Goal: Book appointment/travel/reservation

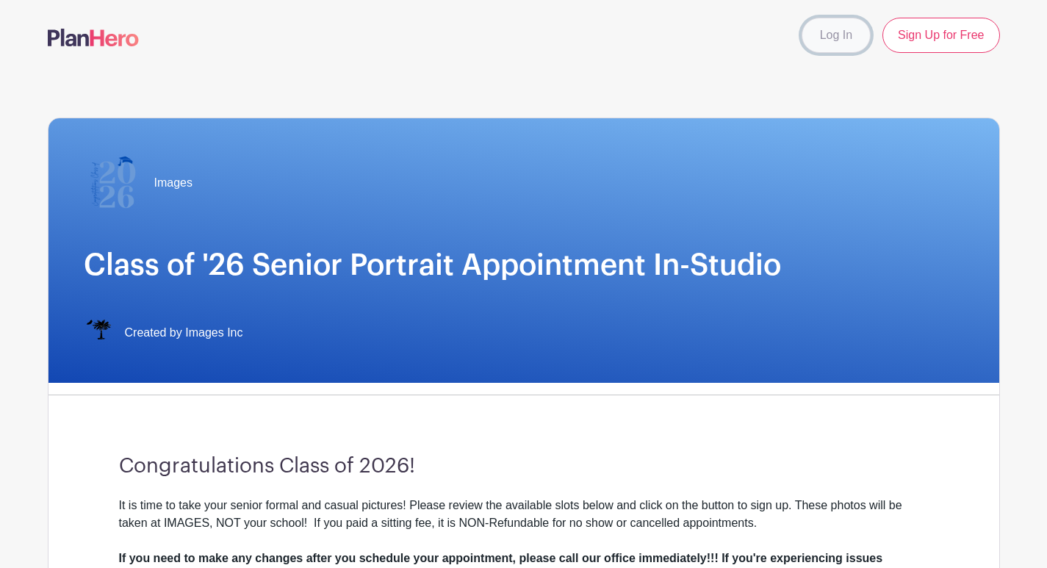
click at [836, 32] on link "Log In" at bounding box center [836, 35] width 69 height 35
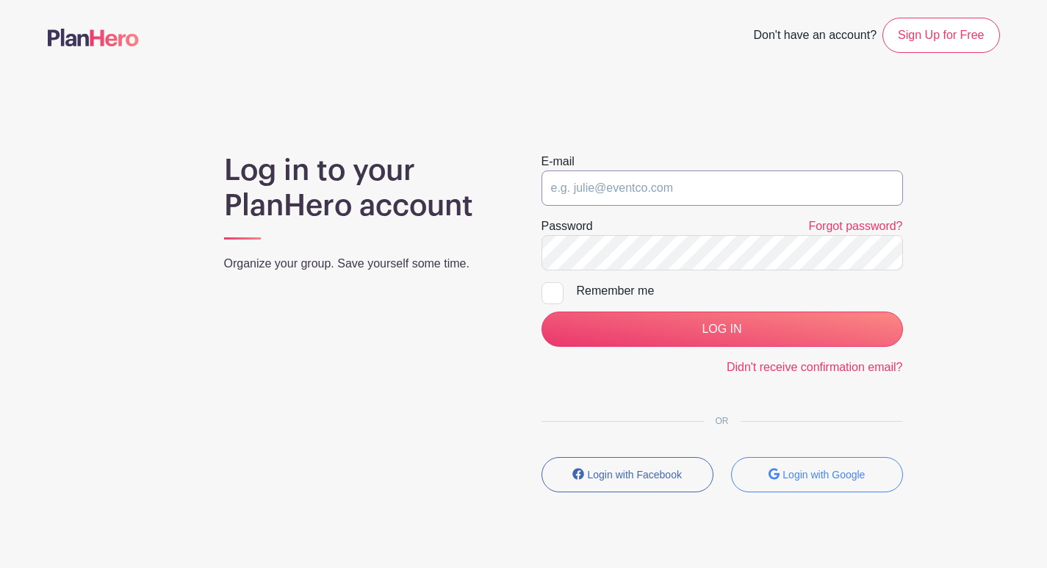
click at [673, 189] on input "email" at bounding box center [723, 187] width 362 height 35
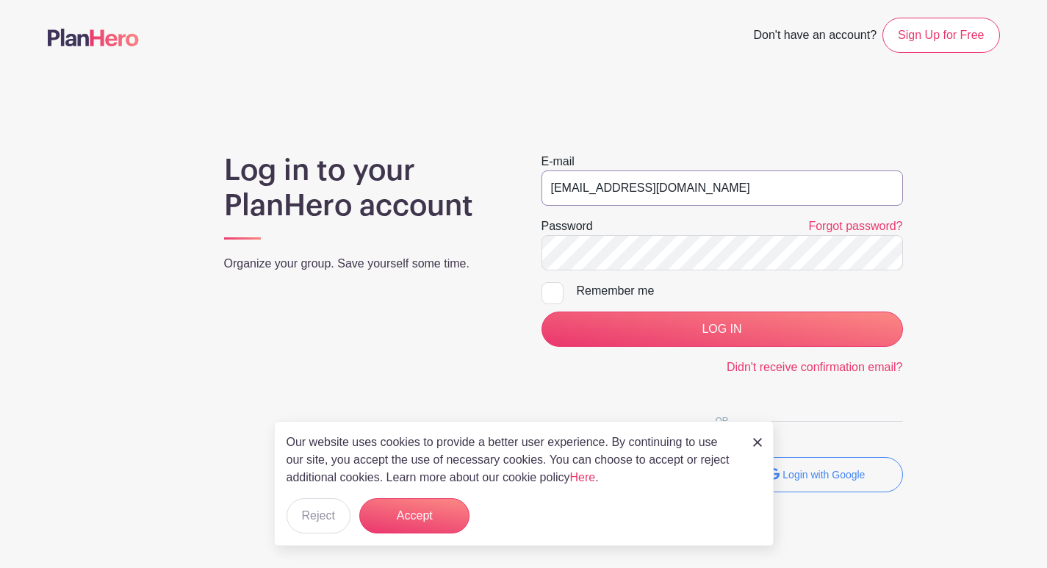
type input "[EMAIL_ADDRESS][DOMAIN_NAME]"
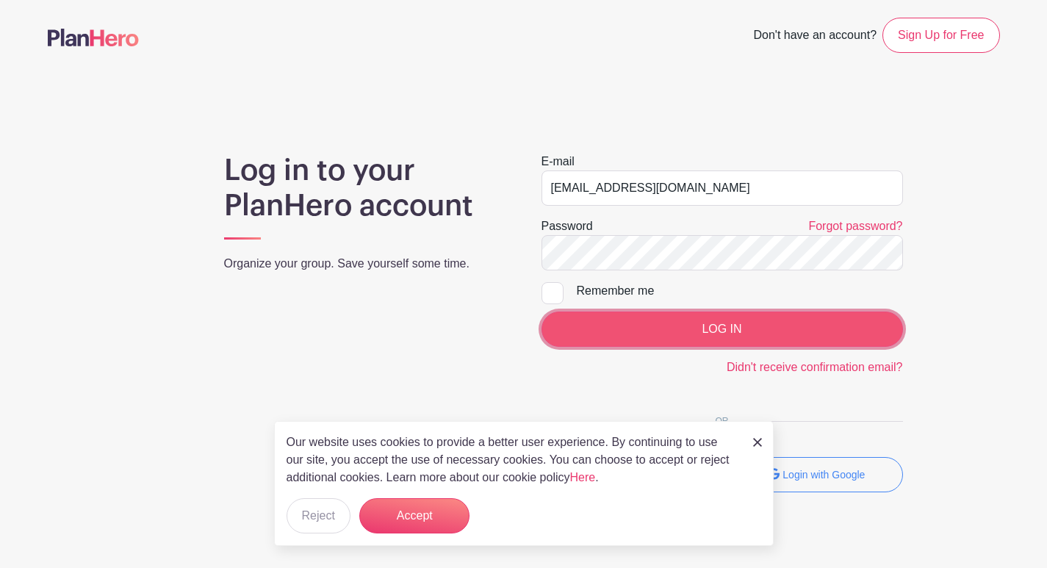
click at [725, 329] on input "LOG IN" at bounding box center [723, 329] width 362 height 35
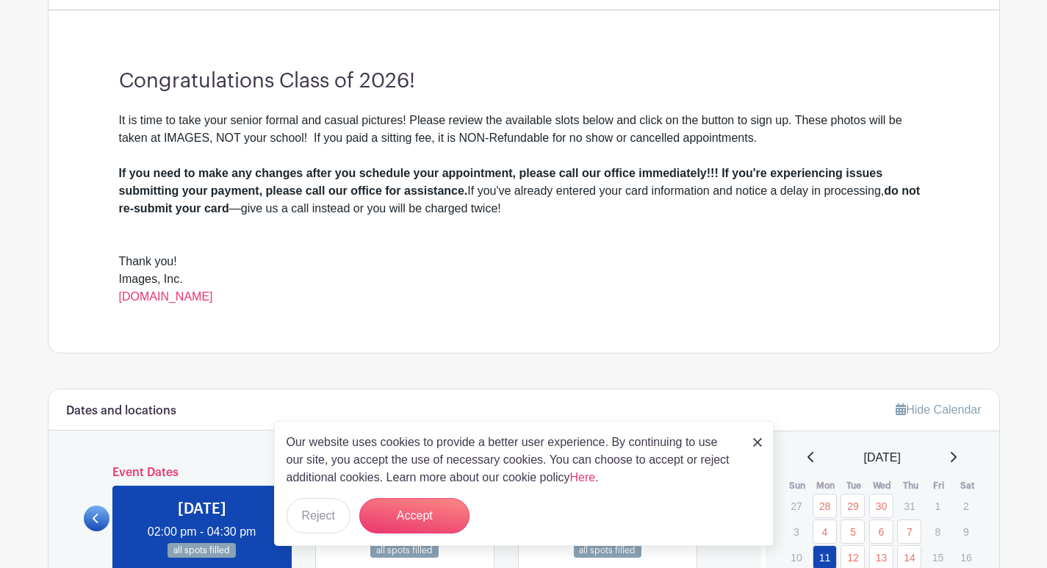
scroll to position [441, 0]
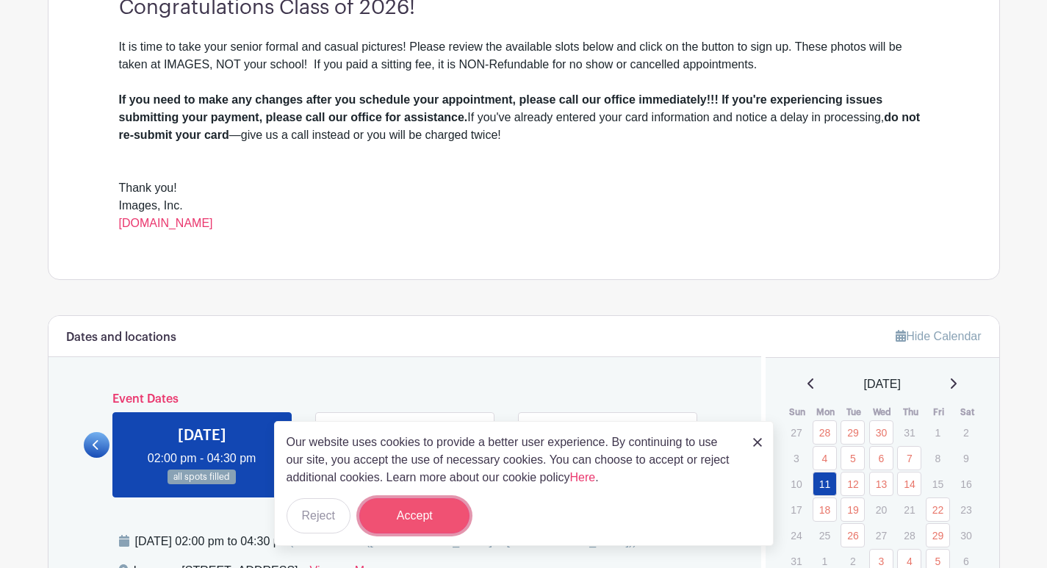
click at [408, 511] on button "Accept" at bounding box center [414, 515] width 110 height 35
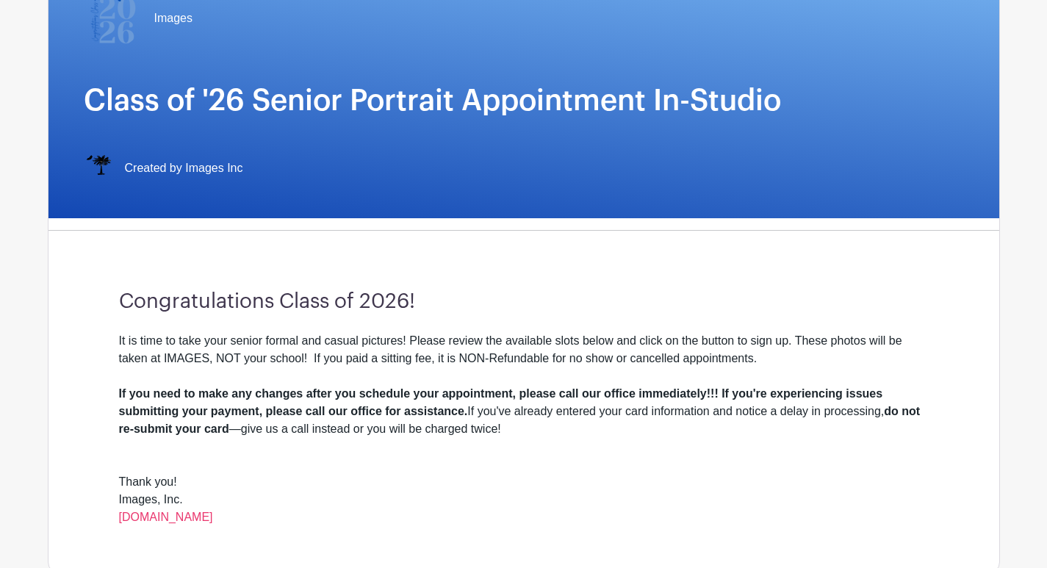
scroll to position [0, 0]
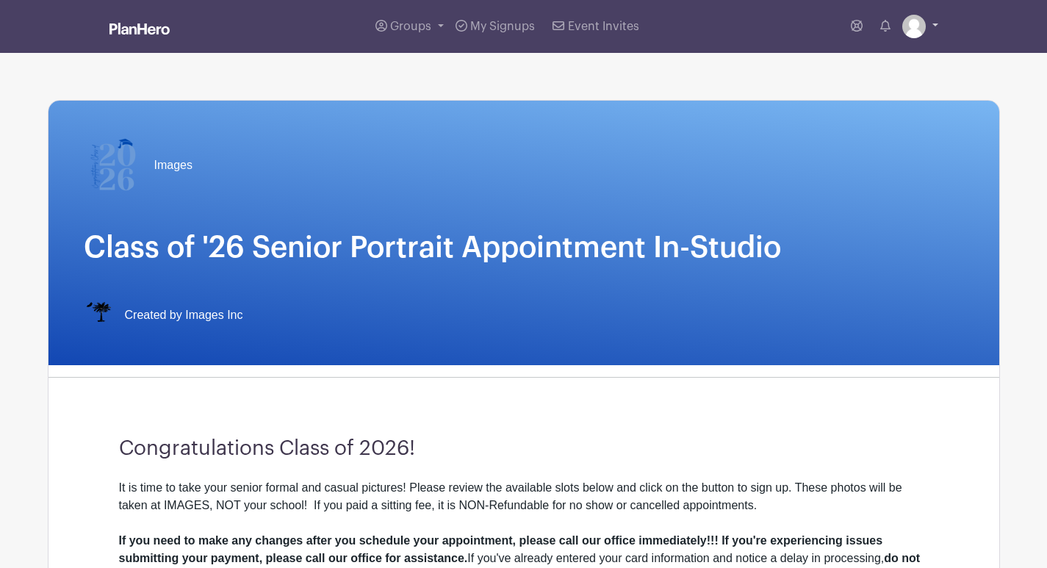
click at [936, 16] on link at bounding box center [920, 27] width 36 height 24
click at [873, 54] on link "My account" at bounding box center [880, 61] width 116 height 24
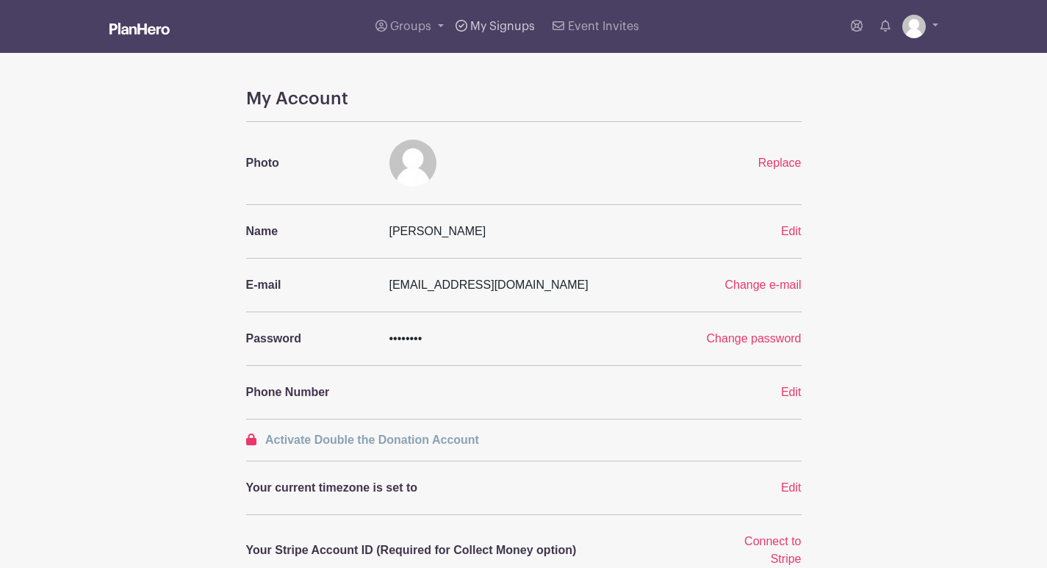
click at [495, 22] on span "My Signups" at bounding box center [502, 27] width 65 height 12
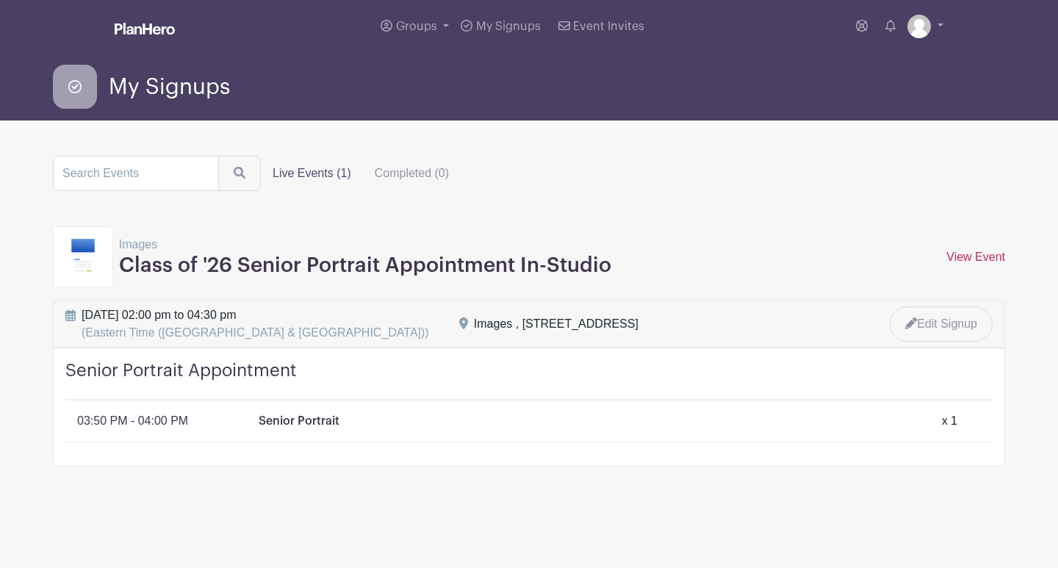
click at [983, 253] on link "View Event" at bounding box center [976, 257] width 59 height 12
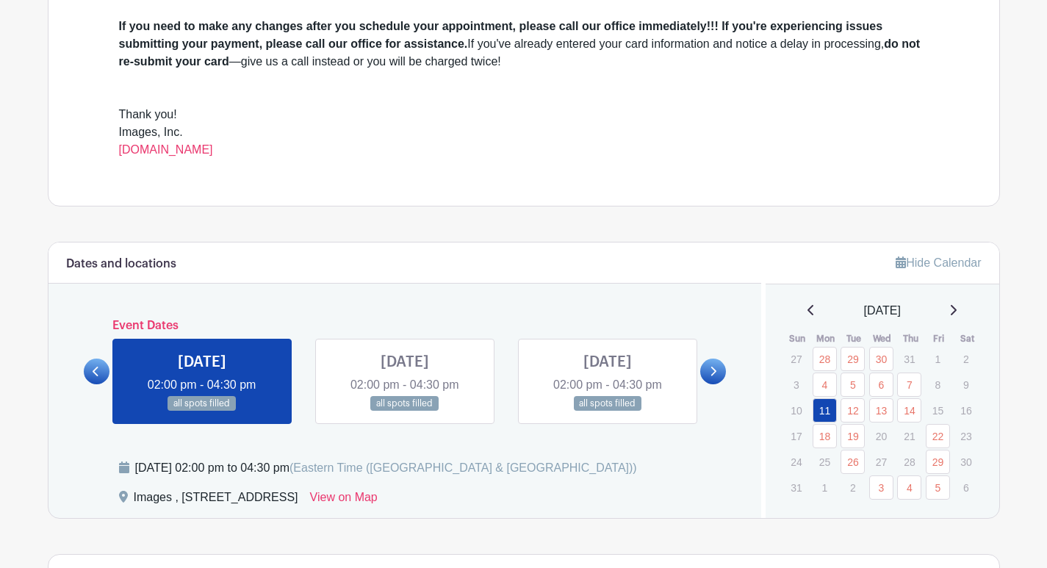
scroll to position [588, 0]
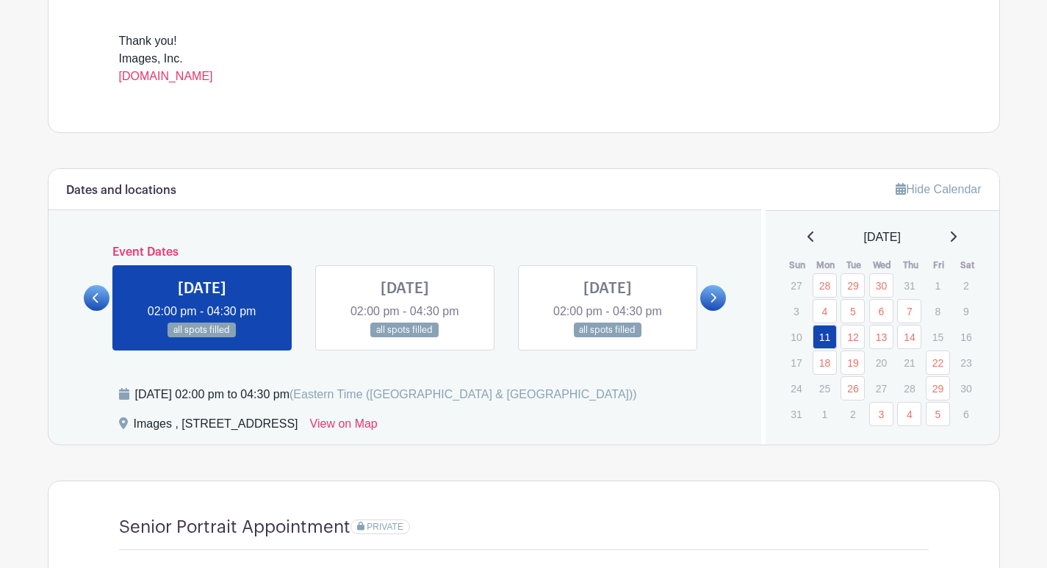
click at [705, 296] on link at bounding box center [713, 298] width 26 height 26
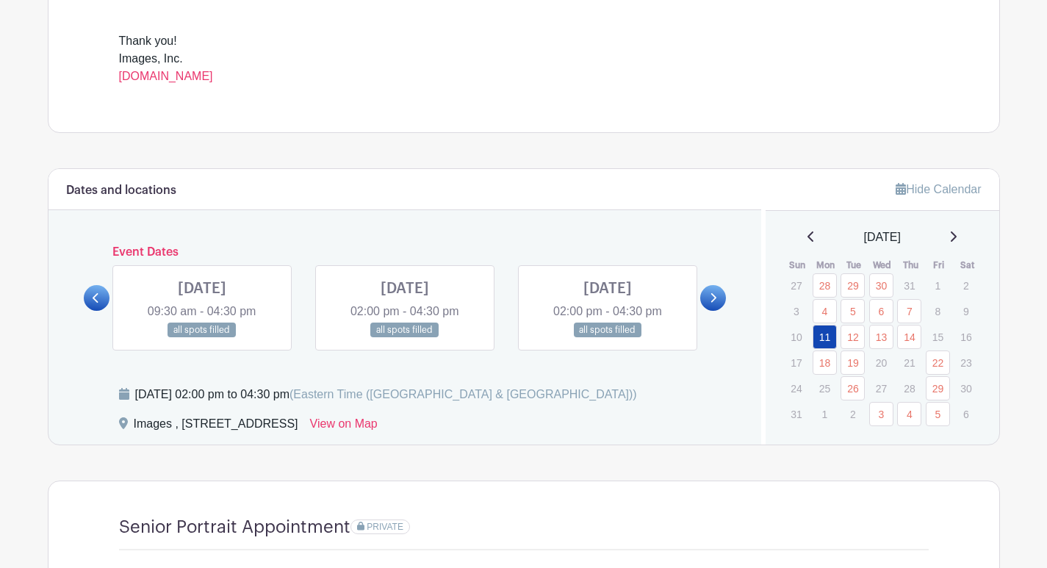
click at [705, 296] on link at bounding box center [713, 298] width 26 height 26
click at [608, 338] on link at bounding box center [608, 338] width 0 height 0
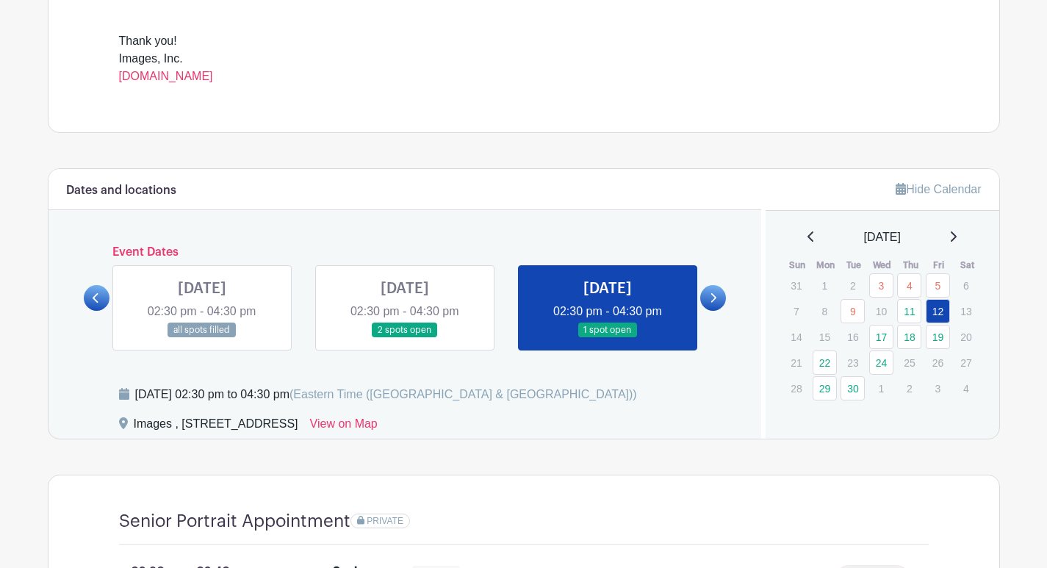
click at [608, 338] on link at bounding box center [608, 338] width 0 height 0
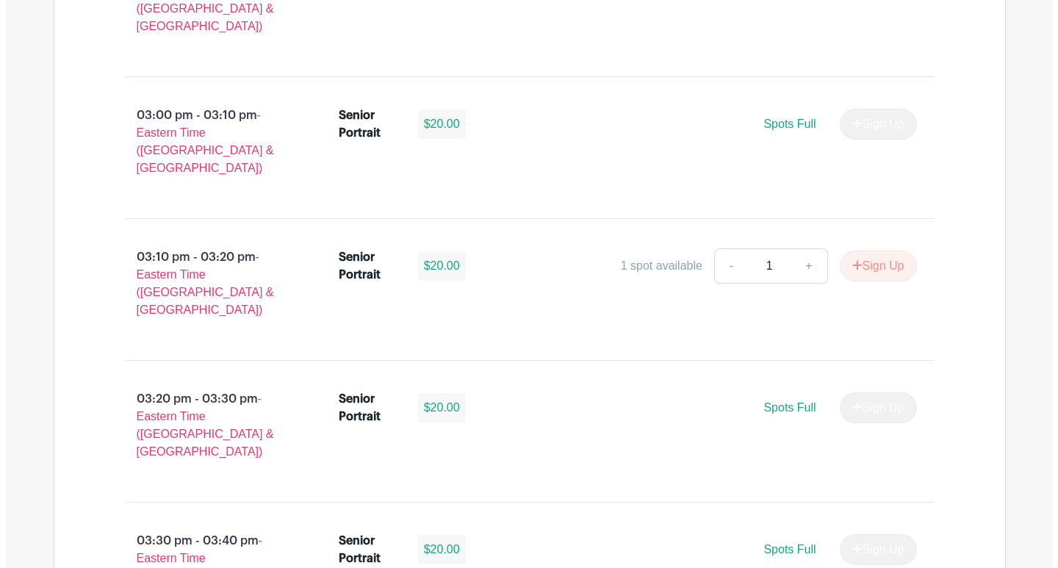
scroll to position [1543, 0]
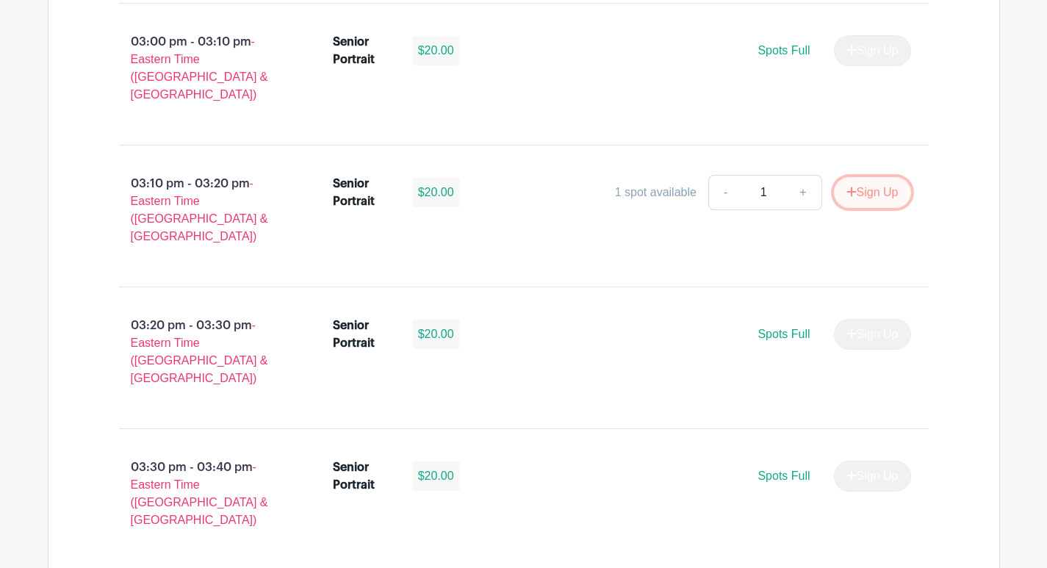
click at [856, 177] on button "Sign Up" at bounding box center [872, 192] width 77 height 31
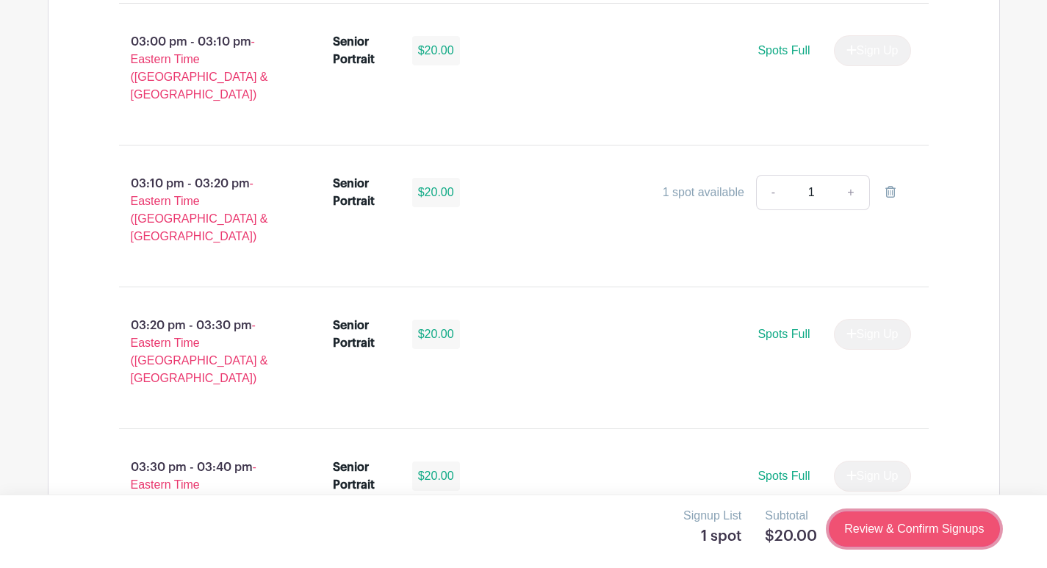
click at [919, 525] on link "Review & Confirm Signups" at bounding box center [914, 528] width 170 height 35
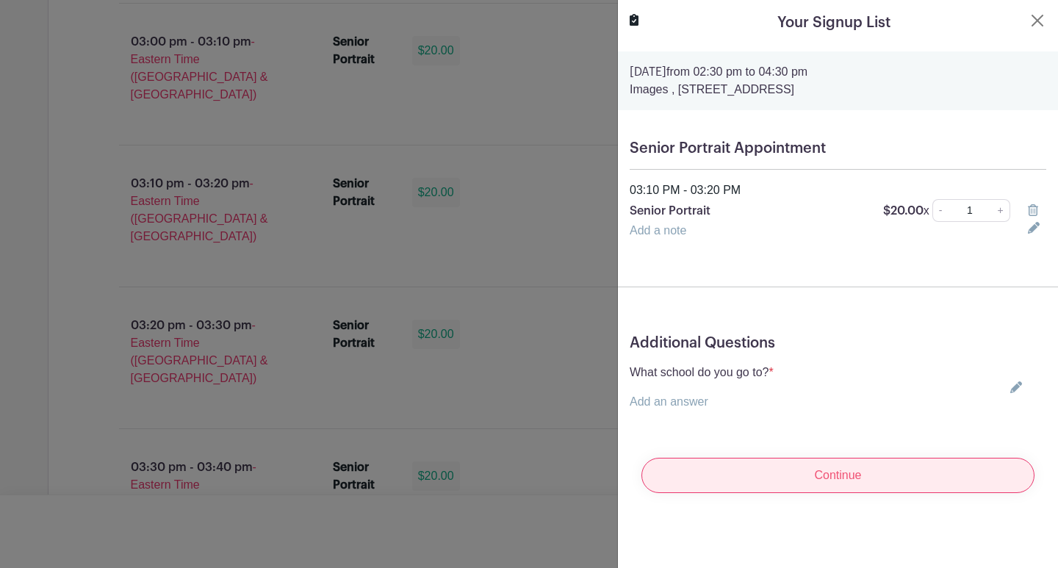
click at [822, 471] on input "Continue" at bounding box center [838, 475] width 393 height 35
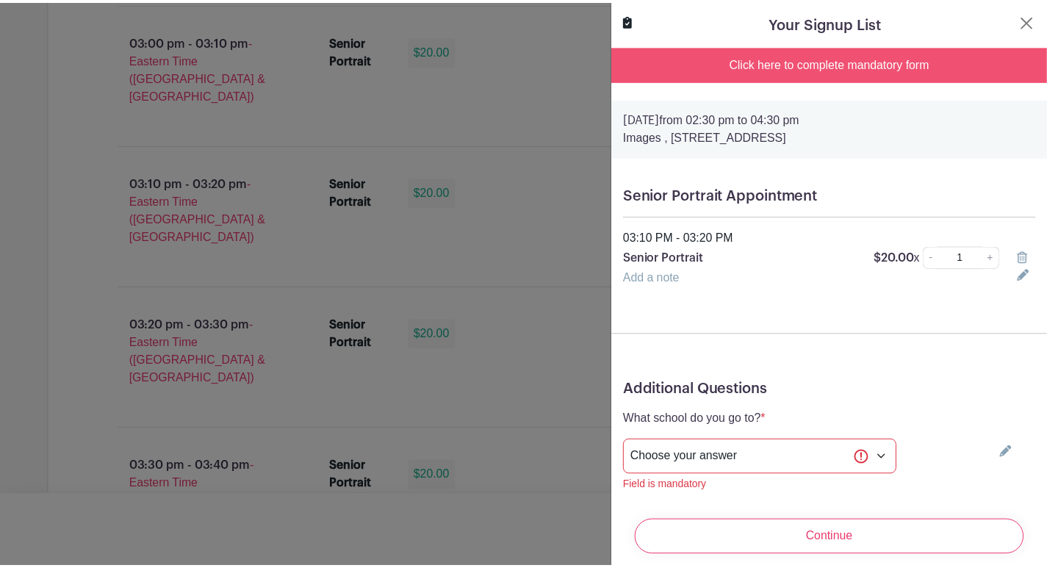
scroll to position [43, 0]
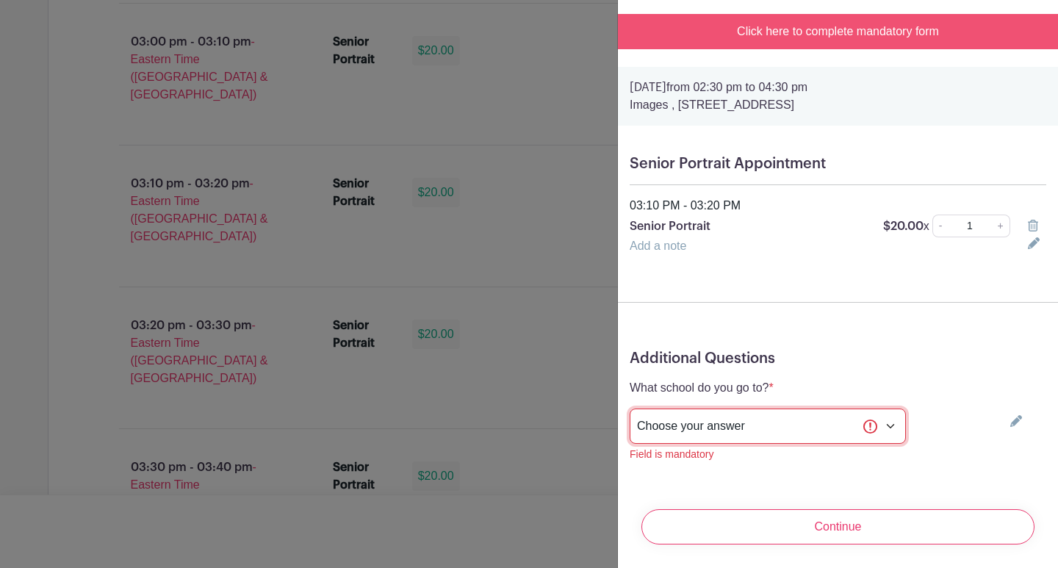
click at [822, 409] on select "Choose your answer Boiling Springs High Broome High Byrnes High Chesnee High Cl…" at bounding box center [768, 426] width 276 height 35
select select "3956"
click at [630, 409] on select "Choose your answer Boiling Springs High Broome High Byrnes High Chesnee High Cl…" at bounding box center [768, 426] width 276 height 35
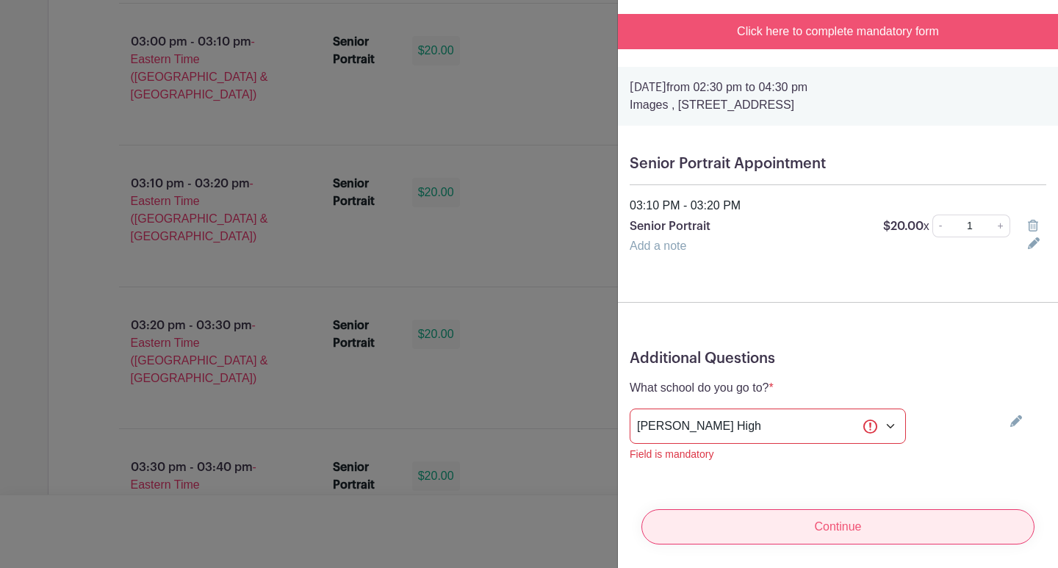
click at [841, 509] on input "Continue" at bounding box center [838, 526] width 393 height 35
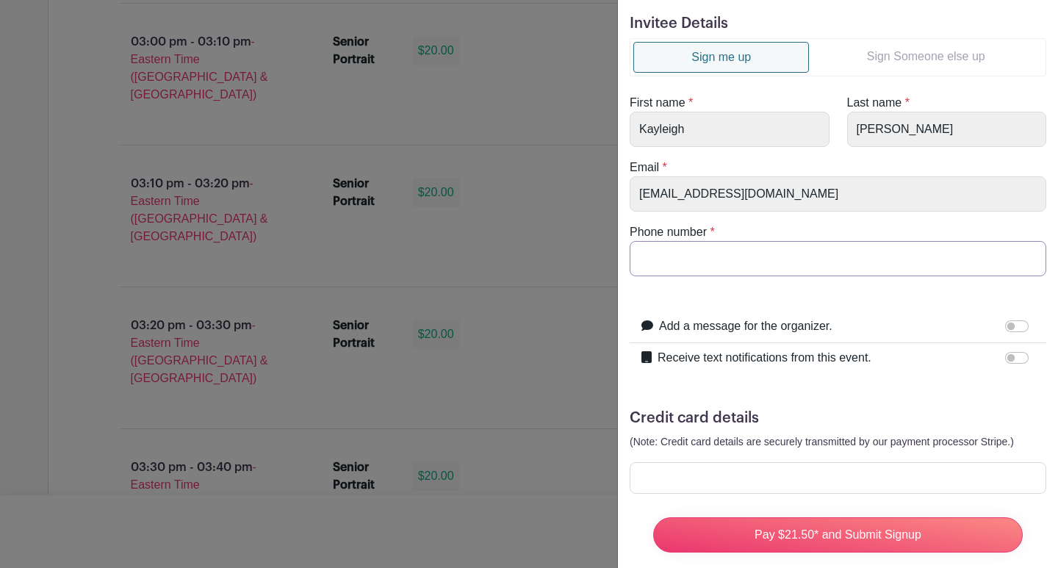
click at [709, 256] on input "Phone number" at bounding box center [838, 258] width 417 height 35
type input "8647727390"
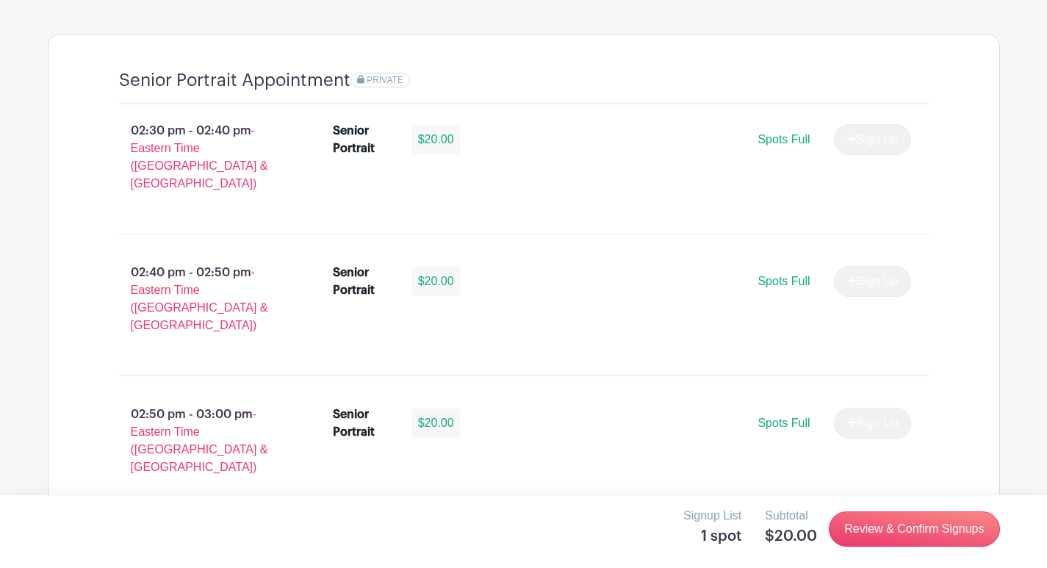
scroll to position [588, 0]
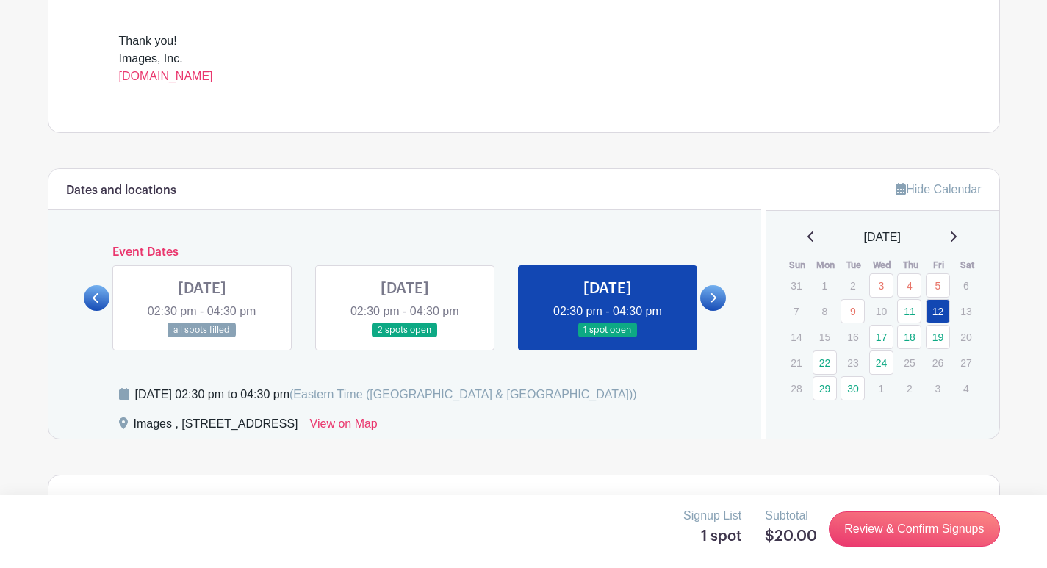
click at [94, 294] on icon at bounding box center [96, 297] width 7 height 11
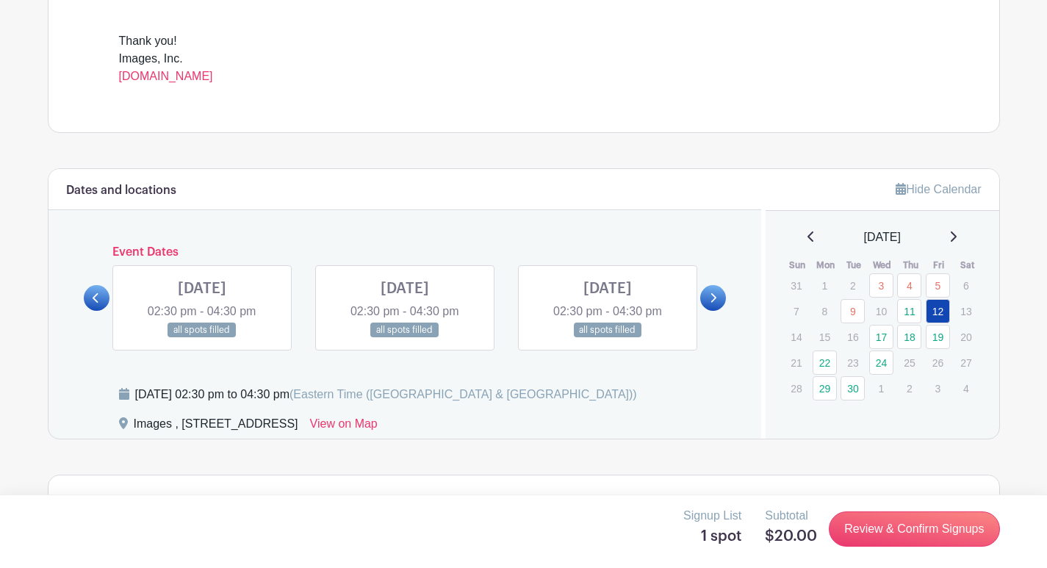
click at [94, 294] on icon at bounding box center [96, 297] width 7 height 11
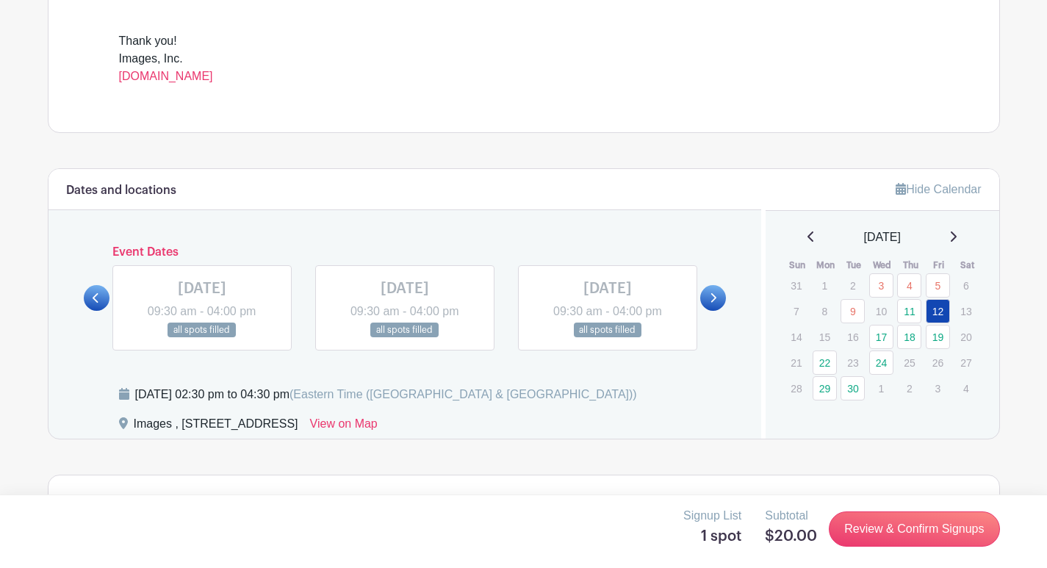
click at [708, 295] on link at bounding box center [713, 298] width 26 height 26
click at [707, 295] on link at bounding box center [713, 298] width 26 height 26
click at [202, 338] on link at bounding box center [202, 338] width 0 height 0
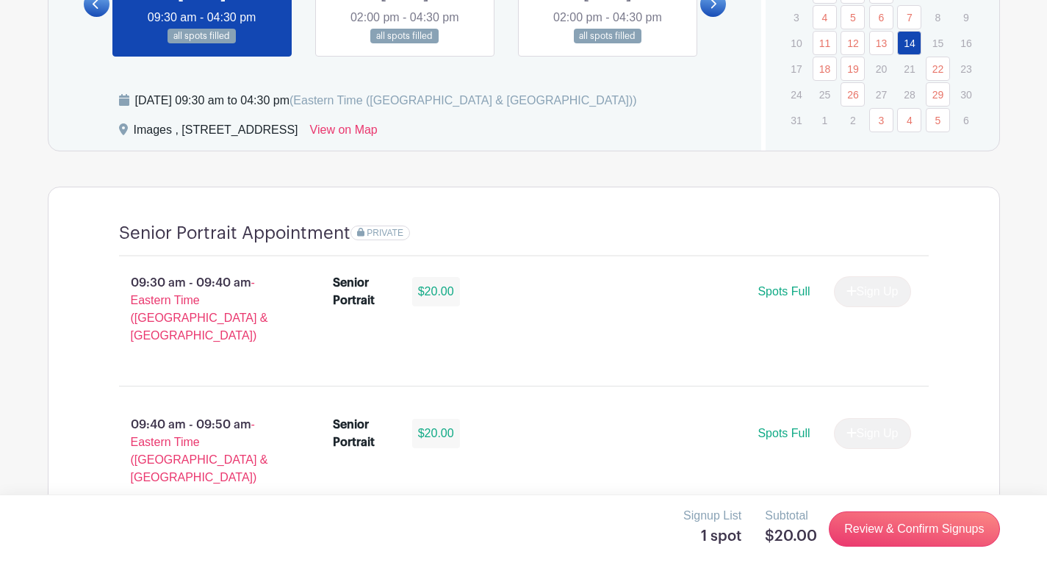
scroll to position [588, 0]
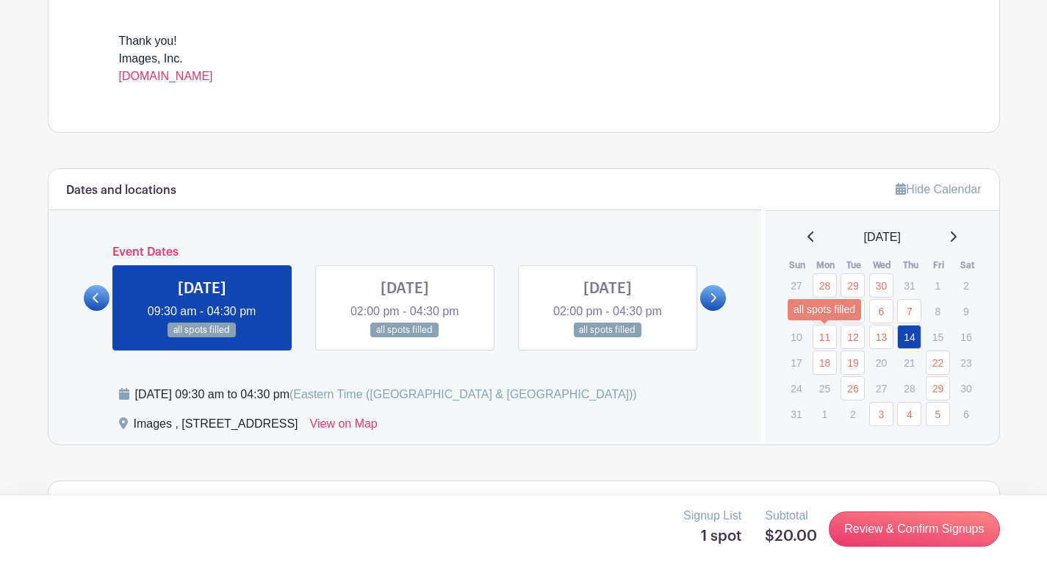
click at [820, 337] on link "11" at bounding box center [825, 337] width 24 height 24
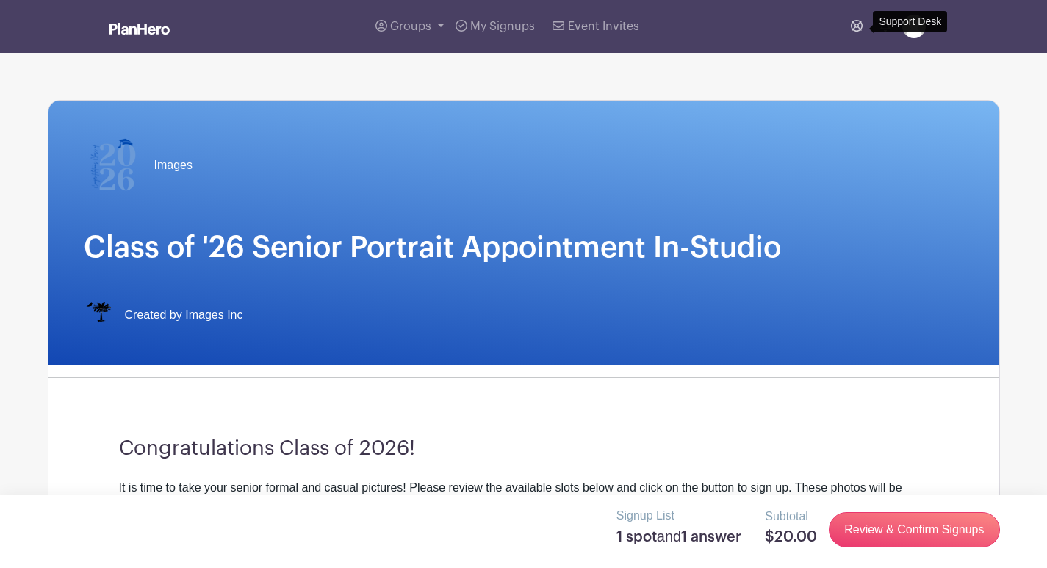
click at [853, 24] on icon at bounding box center [857, 26] width 12 height 12
click at [926, 23] on link at bounding box center [920, 27] width 36 height 24
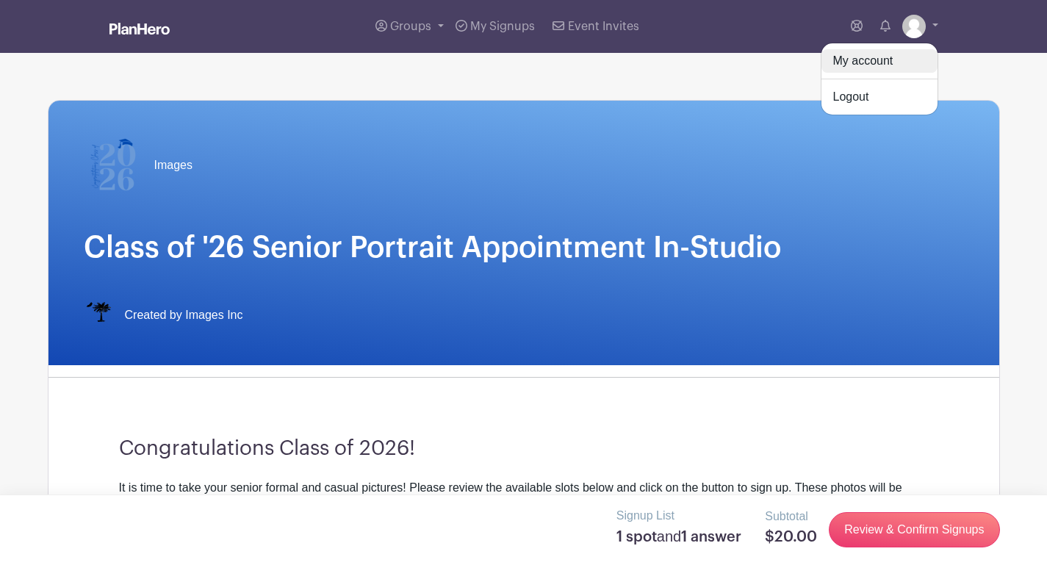
click at [886, 58] on link "My account" at bounding box center [880, 61] width 116 height 24
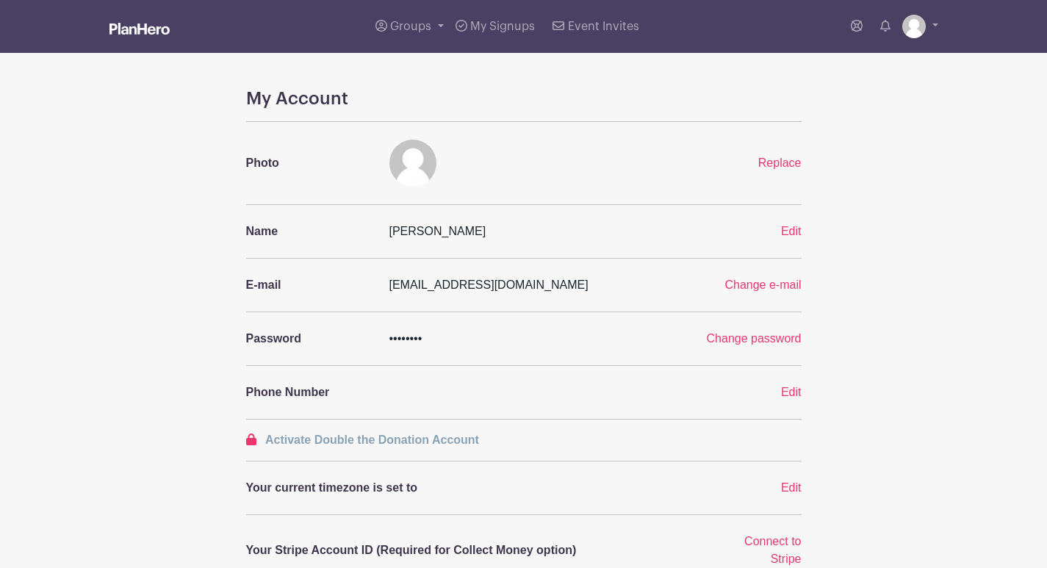
click at [128, 24] on img at bounding box center [140, 29] width 60 height 12
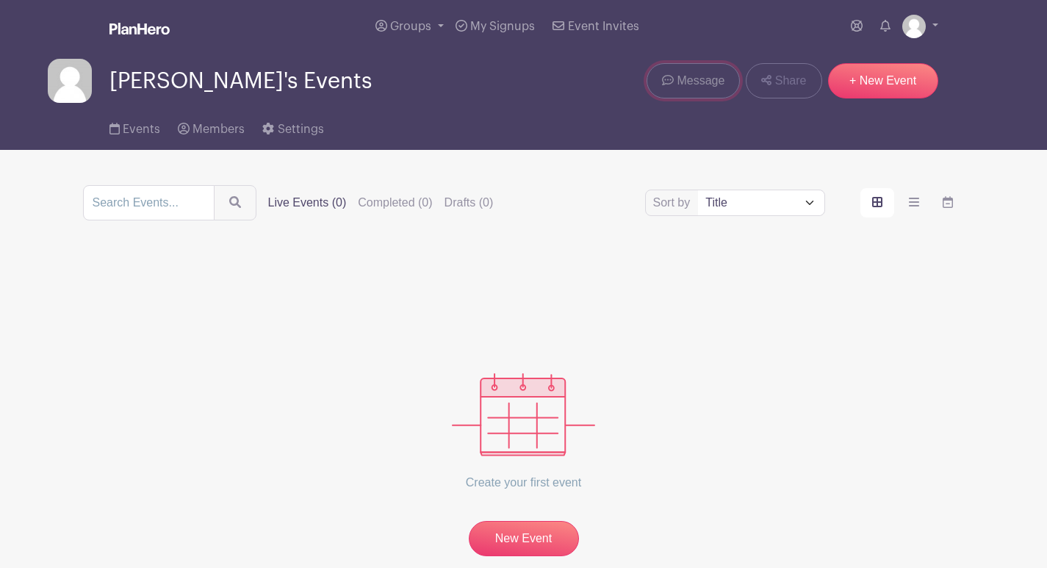
click at [688, 73] on span "Message" at bounding box center [701, 81] width 48 height 18
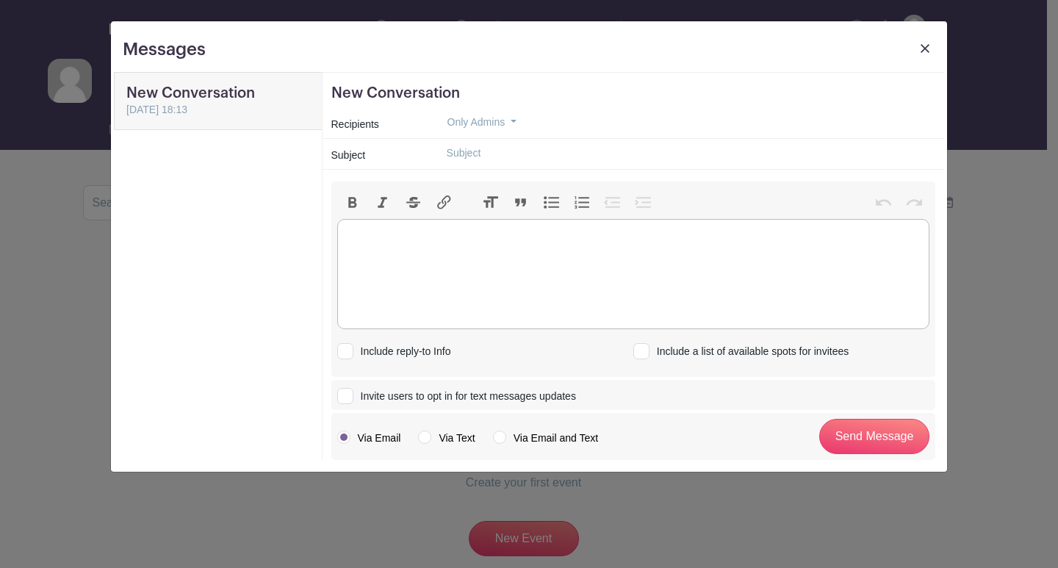
click at [441, 237] on trix-editor at bounding box center [633, 274] width 593 height 110
type trix-editor "<div>Something came up and my daught has a doctors appointment and I need to re…"
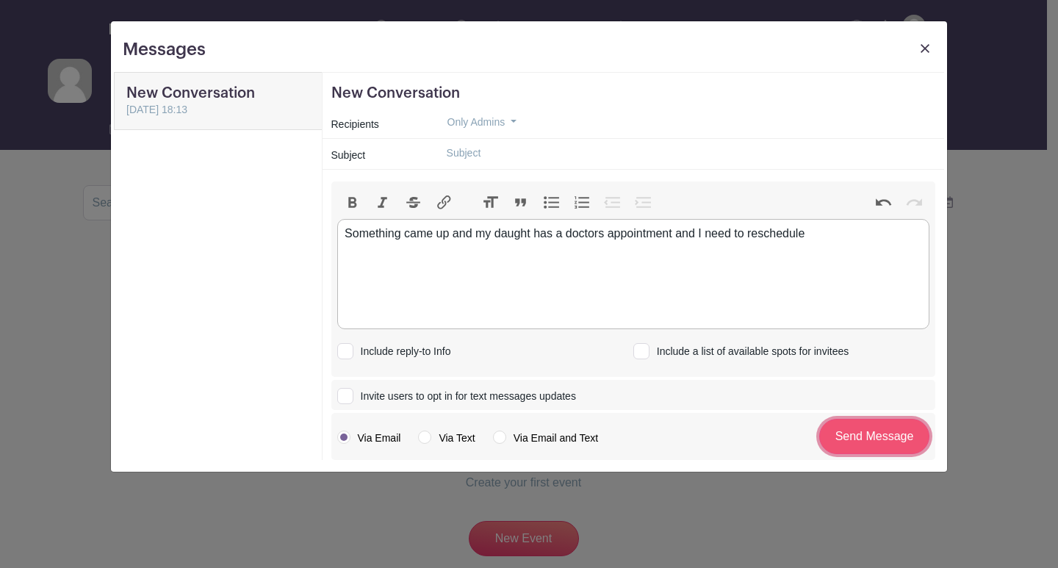
click at [869, 437] on input "Send Message" at bounding box center [874, 436] width 110 height 35
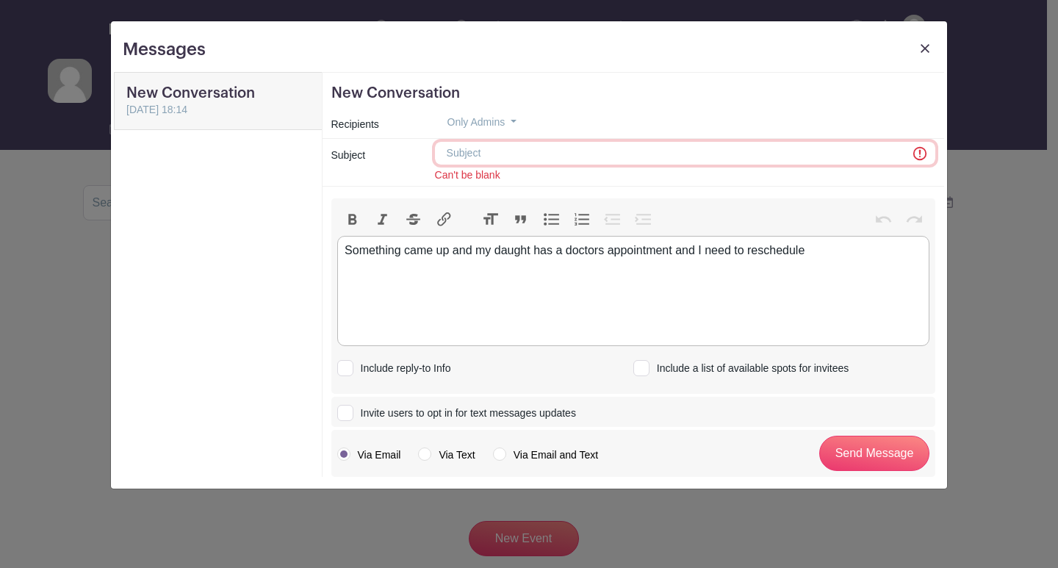
click at [482, 154] on input "text" at bounding box center [685, 153] width 500 height 23
type input "reschedule"
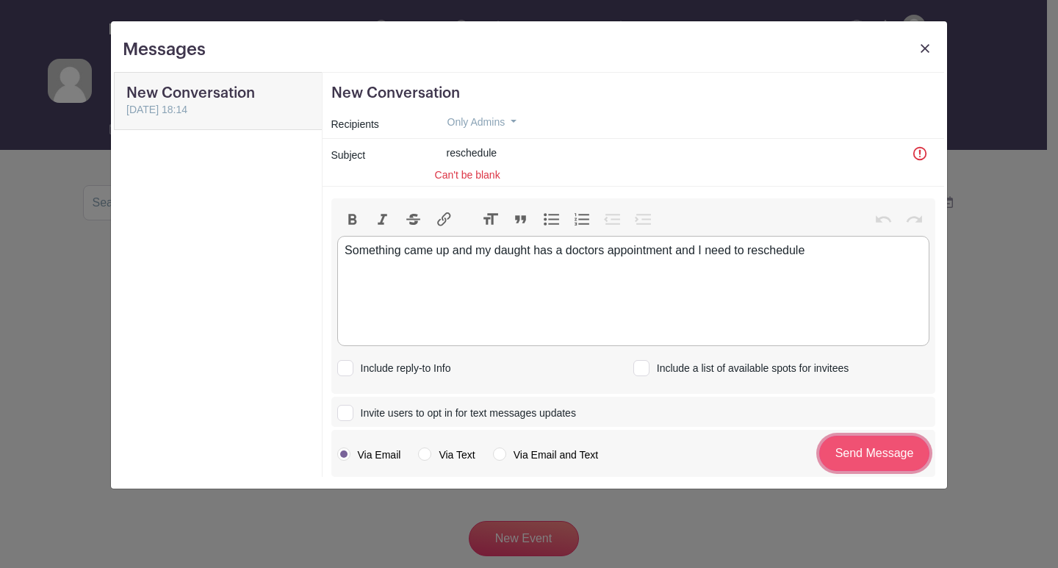
click at [883, 451] on input "Send Message" at bounding box center [874, 453] width 110 height 35
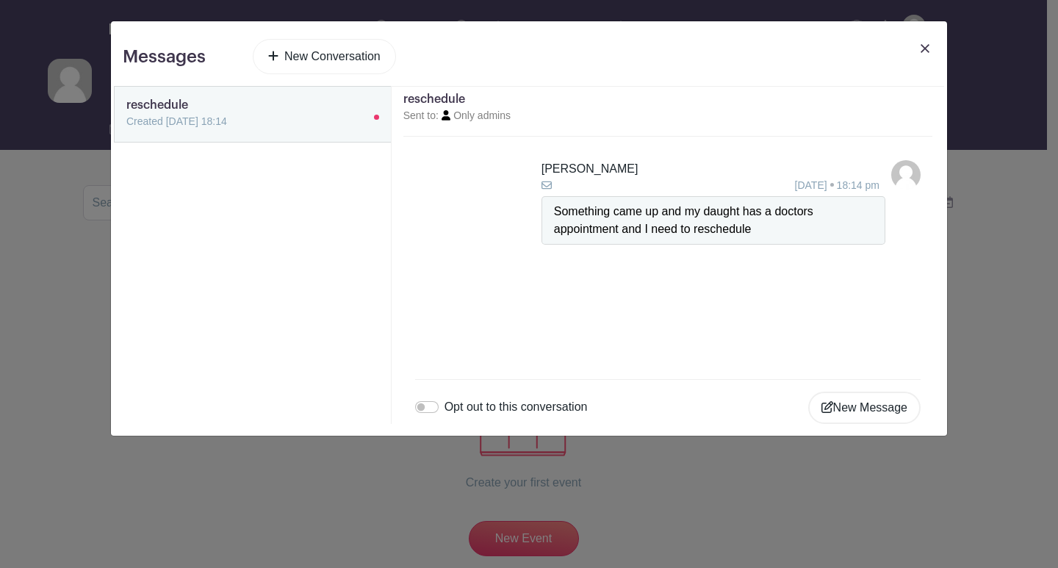
click at [623, 270] on ul "Kayleigh S. 11 Aug 2025 18:14 pm Something came up and my daught has a doctors …" at bounding box center [668, 252] width 506 height 184
click at [126, 130] on link at bounding box center [126, 130] width 0 height 0
click at [924, 45] on img at bounding box center [925, 48] width 9 height 9
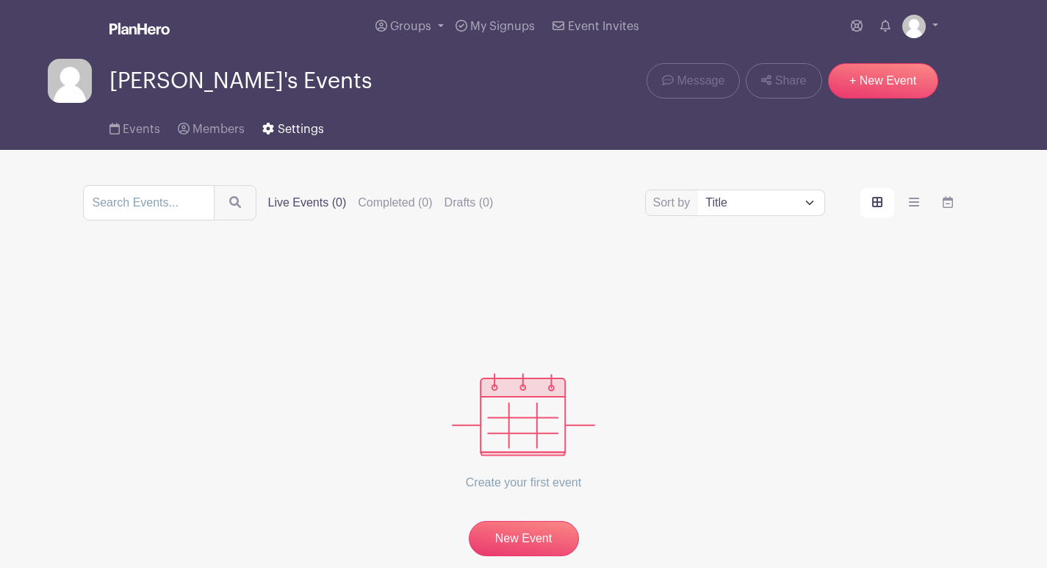
click at [293, 129] on span "Settings" at bounding box center [301, 129] width 46 height 12
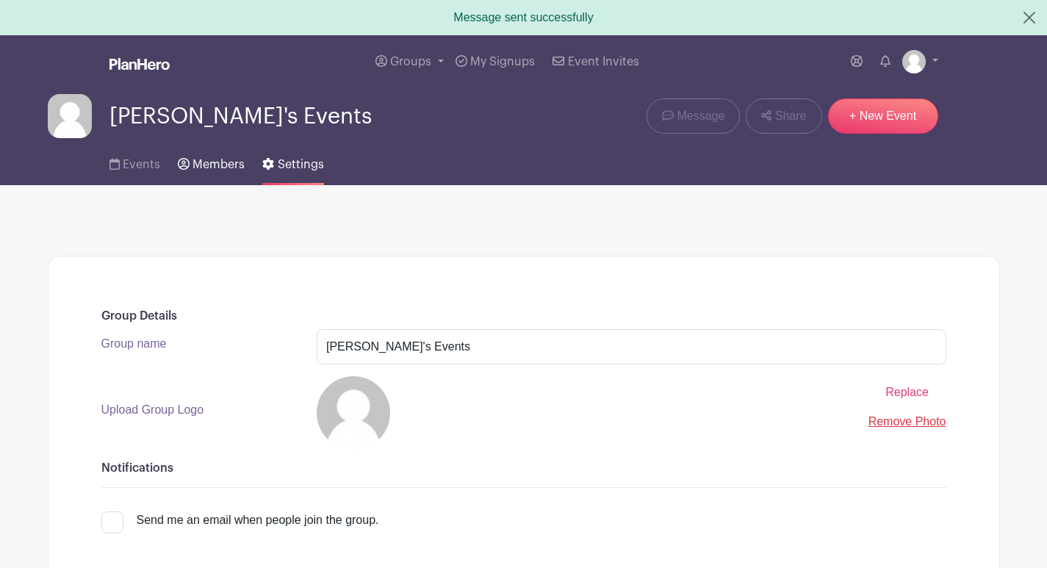
click at [215, 161] on span "Members" at bounding box center [219, 165] width 52 height 12
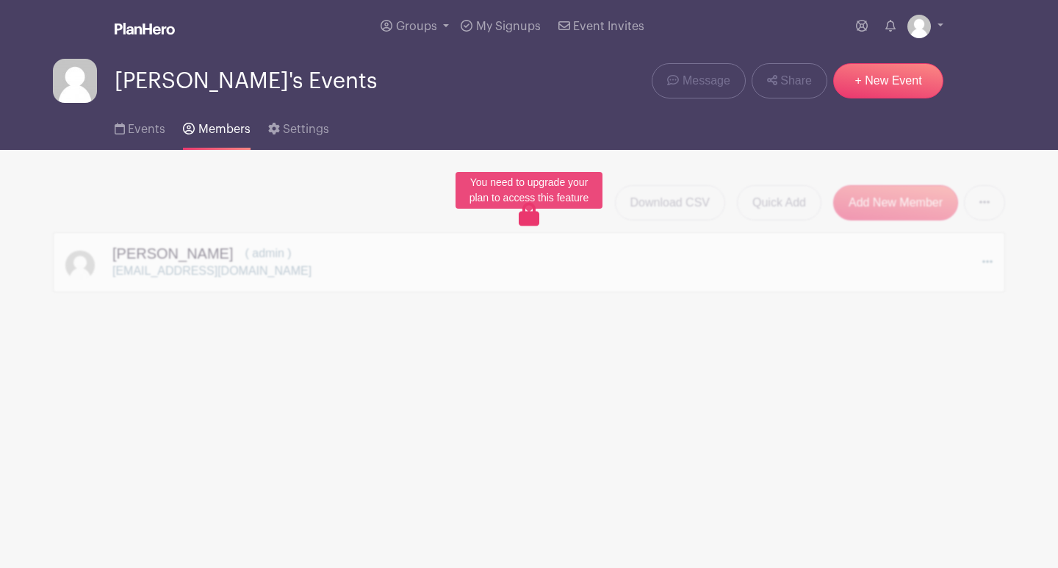
click at [529, 217] on icon at bounding box center [529, 215] width 21 height 24
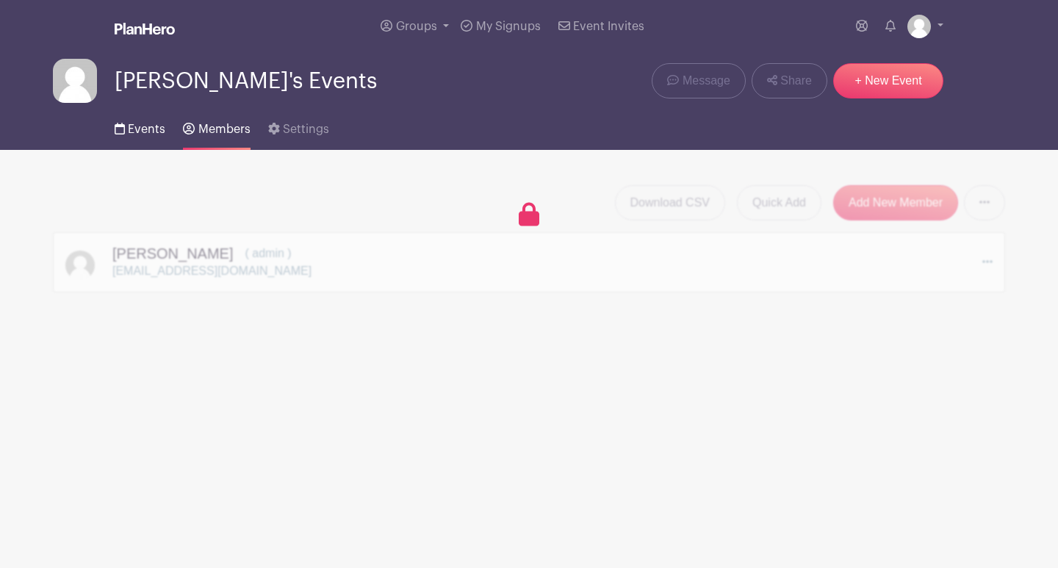
click at [140, 121] on link "Events" at bounding box center [140, 126] width 51 height 47
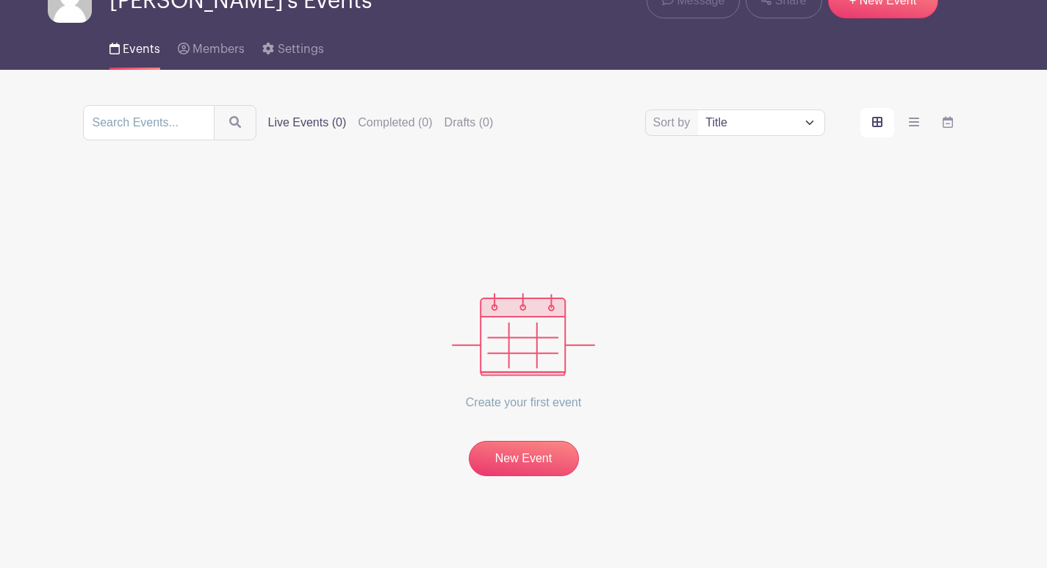
scroll to position [7, 0]
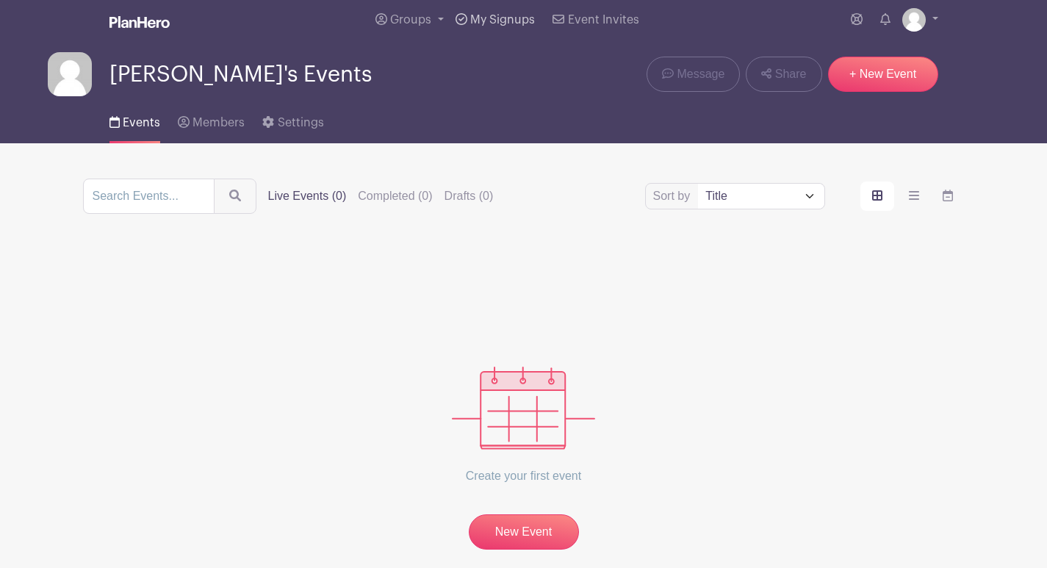
click at [503, 16] on span "My Signups" at bounding box center [502, 20] width 65 height 12
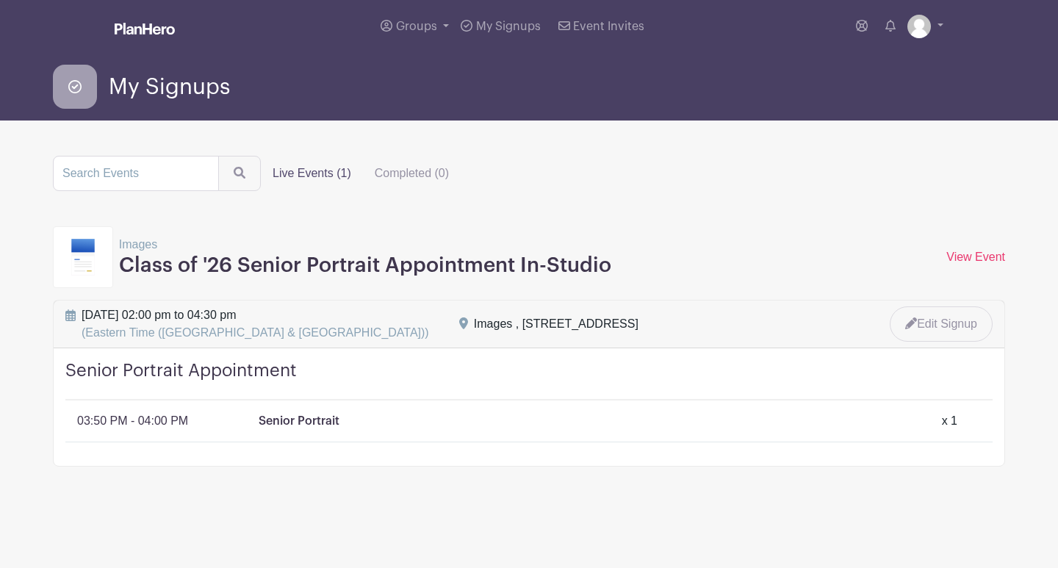
click at [431, 318] on div "Monday, August 11, 2025 at 02:00 pm to 04:30 pm (Eastern Time (US & Canada))" at bounding box center [254, 323] width 394 height 35
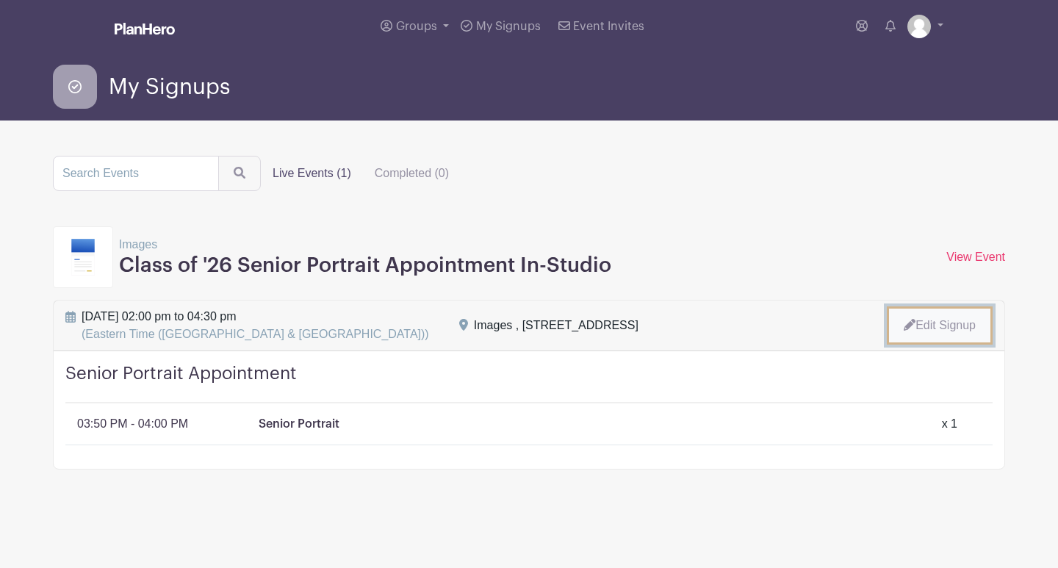
click at [952, 325] on link "Edit Signup" at bounding box center [940, 325] width 106 height 38
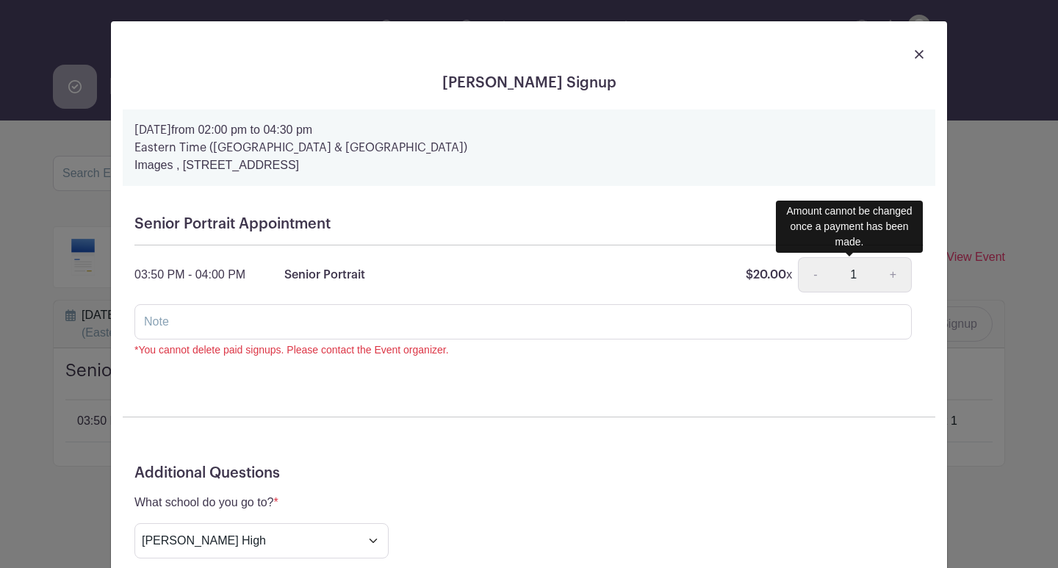
click at [807, 272] on div "- 1 +" at bounding box center [855, 274] width 114 height 35
click at [814, 271] on div "- 1 +" at bounding box center [855, 274] width 114 height 35
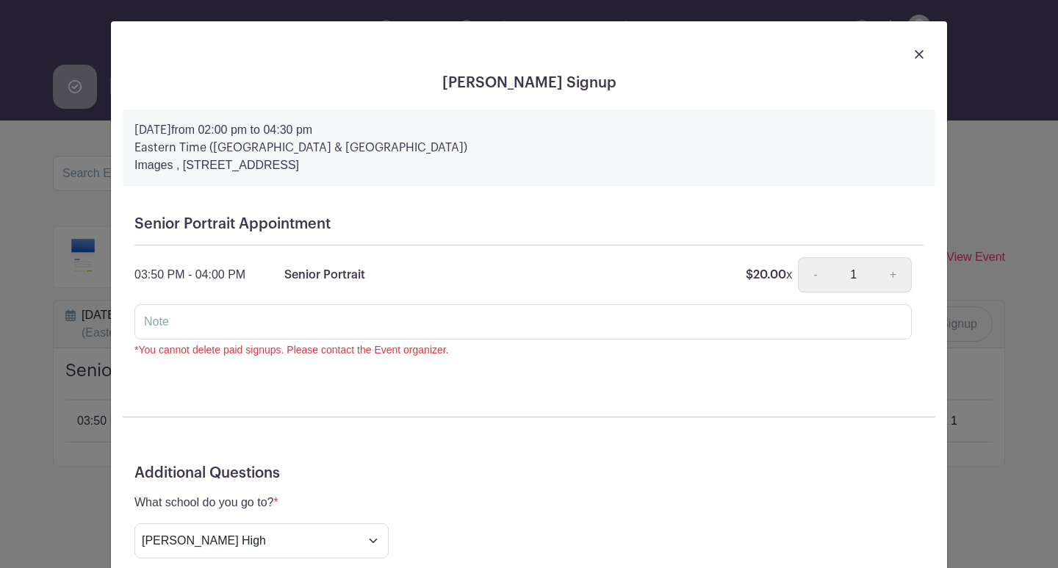
click at [915, 54] on img at bounding box center [919, 54] width 9 height 9
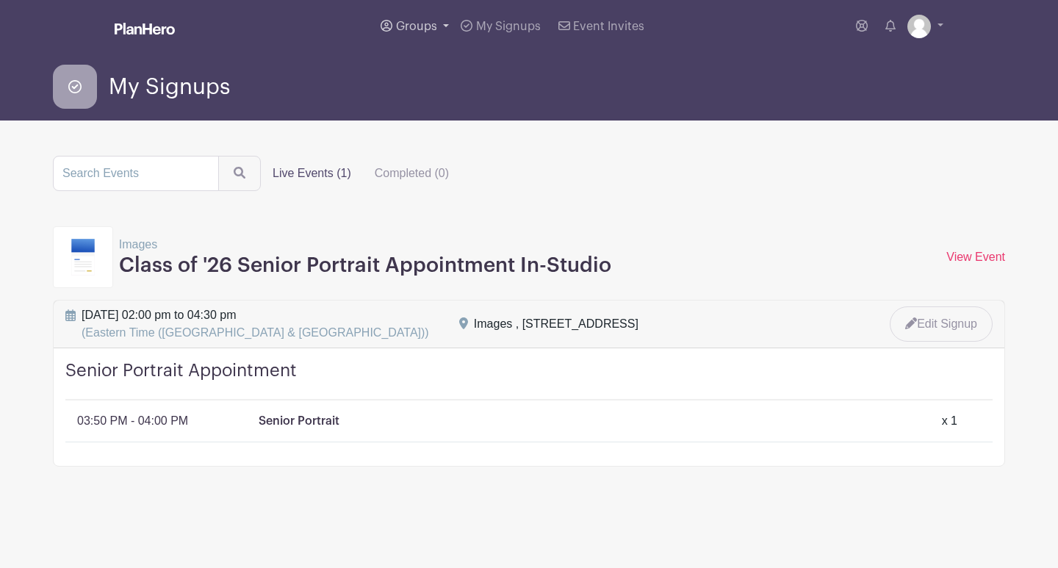
click at [413, 22] on span "Groups" at bounding box center [416, 27] width 41 height 12
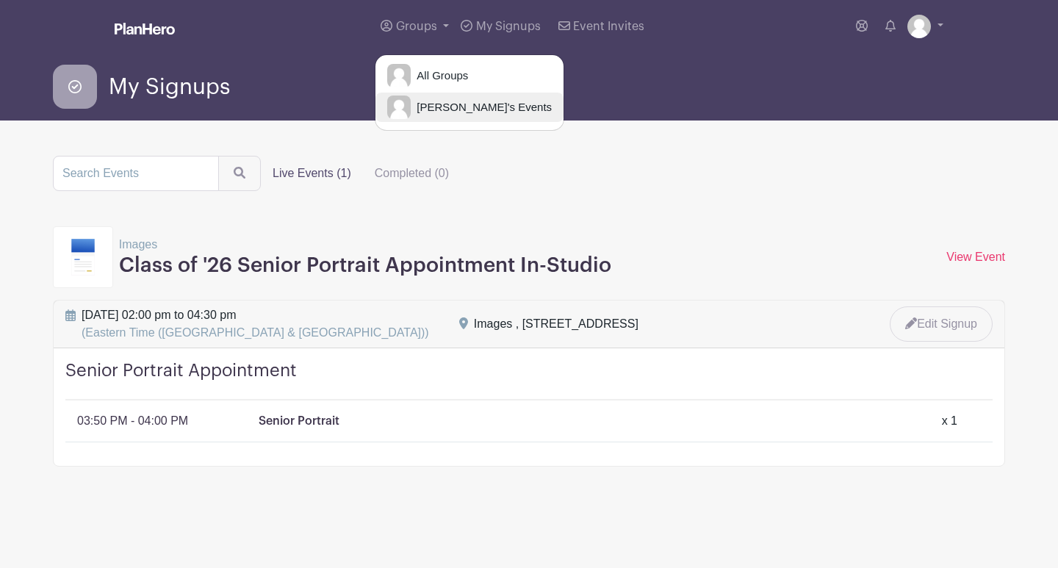
click at [436, 108] on span "Kayleigh's Events" at bounding box center [481, 107] width 141 height 17
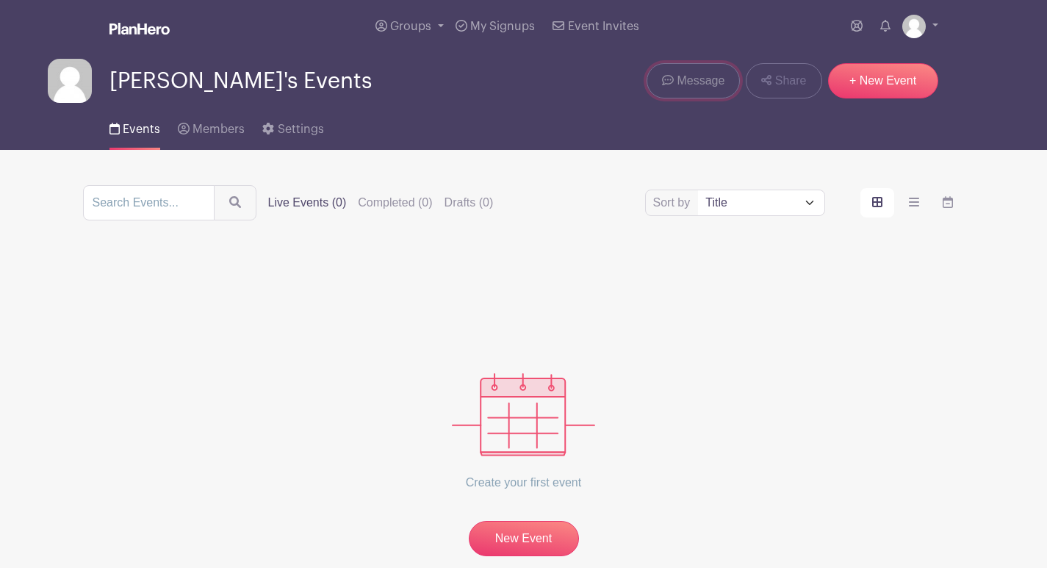
click at [688, 82] on span "Message" at bounding box center [701, 81] width 48 height 18
